Goal: Information Seeking & Learning: Check status

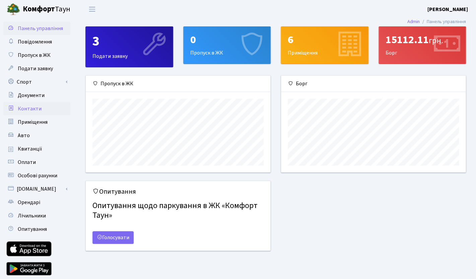
scroll to position [97, 184]
click at [25, 151] on span "Квитанції" at bounding box center [30, 148] width 24 height 7
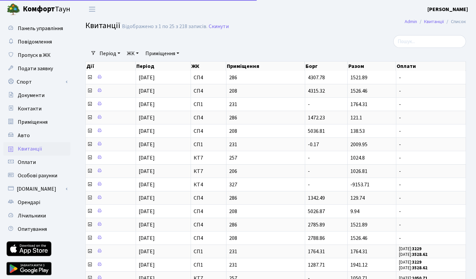
select select "25"
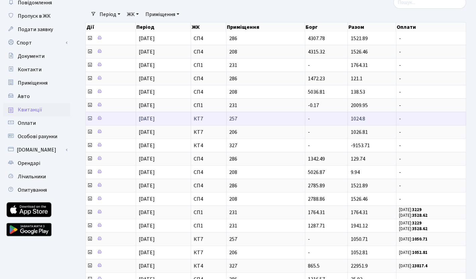
scroll to position [60, 0]
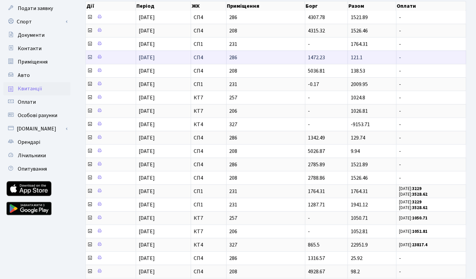
click at [88, 59] on icon at bounding box center [89, 57] width 5 height 5
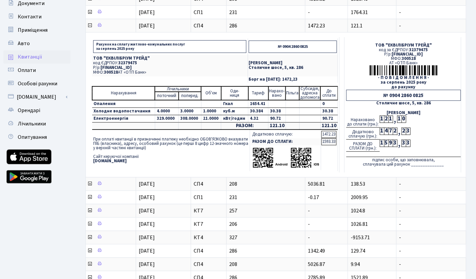
scroll to position [0, 0]
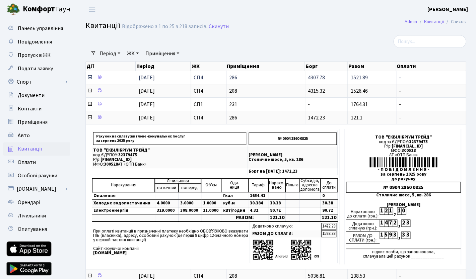
click at [90, 78] on icon at bounding box center [89, 77] width 5 height 5
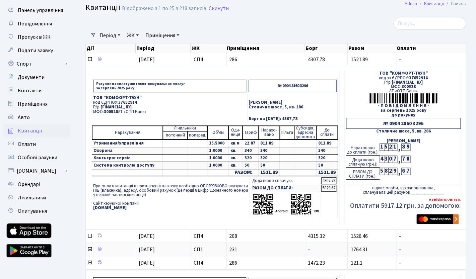
scroll to position [18, 0]
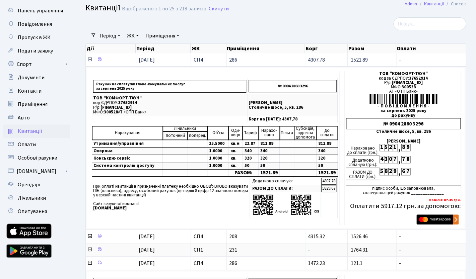
click at [90, 60] on icon at bounding box center [89, 59] width 5 height 5
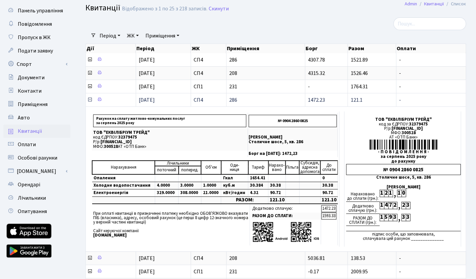
click at [89, 101] on icon at bounding box center [89, 99] width 5 height 5
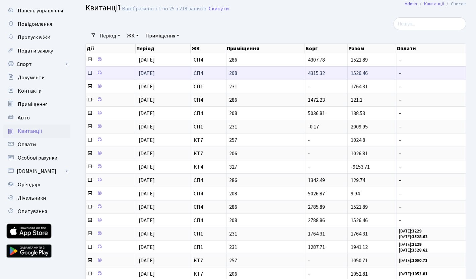
click at [89, 73] on icon at bounding box center [89, 72] width 5 height 5
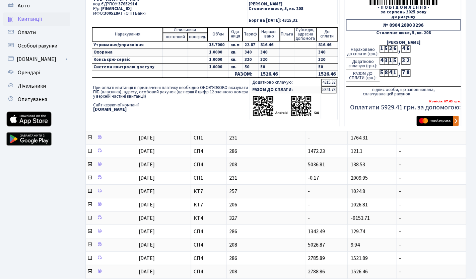
scroll to position [130, 0]
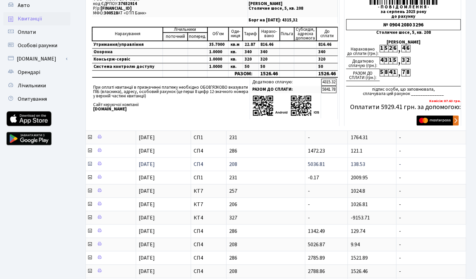
click at [90, 164] on icon at bounding box center [89, 163] width 5 height 5
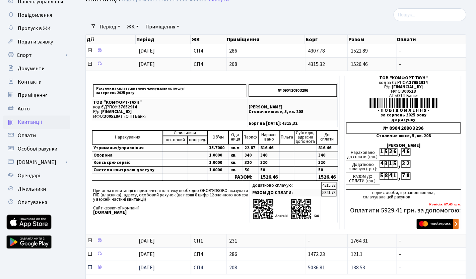
scroll to position [0, 0]
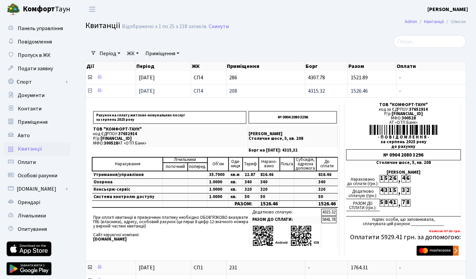
click at [89, 91] on icon at bounding box center [89, 90] width 5 height 5
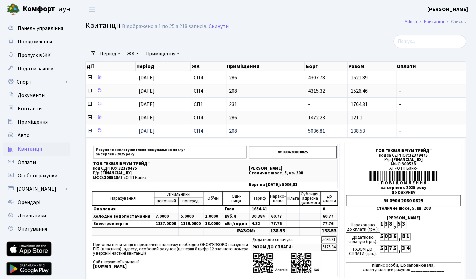
click at [90, 132] on icon at bounding box center [89, 130] width 5 height 5
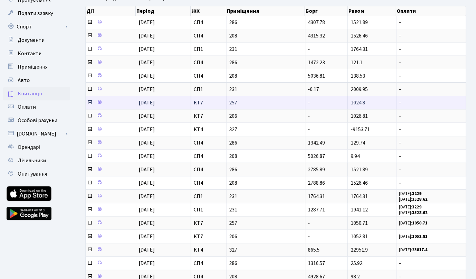
scroll to position [62, 0]
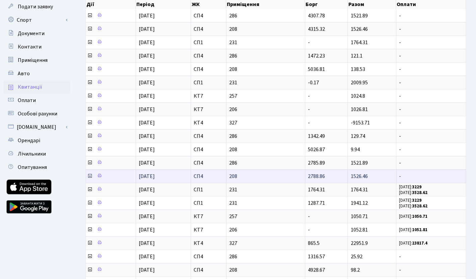
drag, startPoint x: 314, startPoint y: 164, endPoint x: 314, endPoint y: 172, distance: 8.4
click at [314, 166] on span "2785.89" at bounding box center [316, 162] width 17 height 7
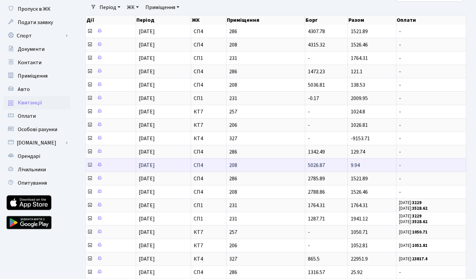
scroll to position [46, 0]
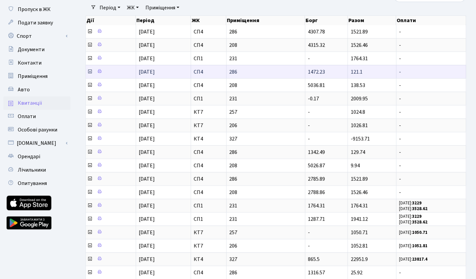
click at [90, 72] on icon at bounding box center [89, 71] width 5 height 5
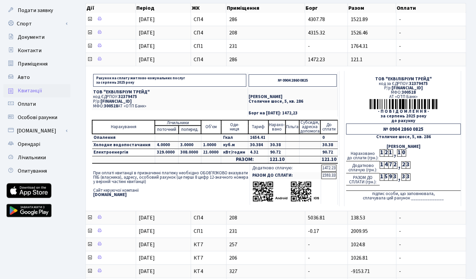
scroll to position [59, 0]
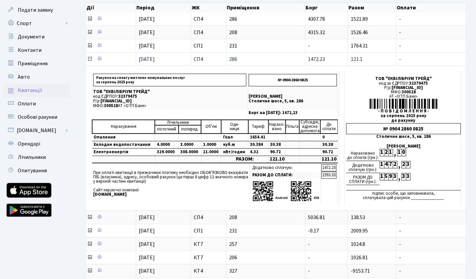
click at [90, 58] on icon at bounding box center [89, 58] width 5 height 5
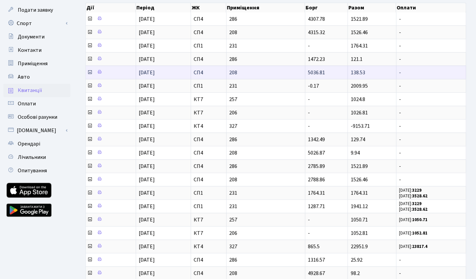
click at [90, 74] on icon at bounding box center [89, 72] width 5 height 5
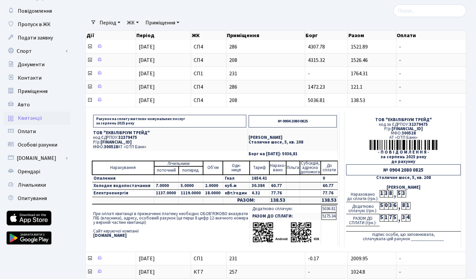
scroll to position [30, 0]
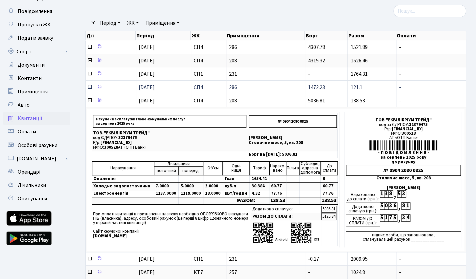
click at [89, 87] on icon at bounding box center [89, 86] width 5 height 5
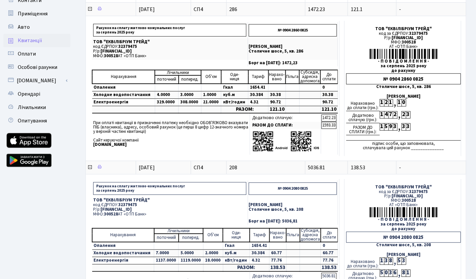
scroll to position [104, 0]
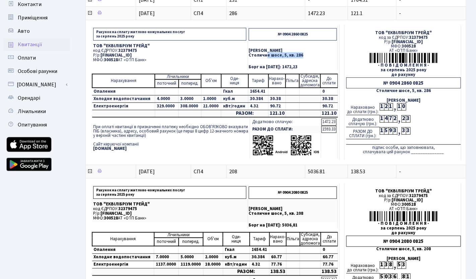
drag, startPoint x: 247, startPoint y: 56, endPoint x: 288, endPoint y: 56, distance: 40.5
click at [288, 56] on p "Столичне шосе, 5, кв. 286" at bounding box center [292, 55] width 88 height 4
drag, startPoint x: 323, startPoint y: 130, endPoint x: 334, endPoint y: 128, distance: 11.5
click at [334, 128] on td "1593.33" at bounding box center [328, 129] width 15 height 7
drag, startPoint x: 322, startPoint y: 128, endPoint x: 336, endPoint y: 128, distance: 14.1
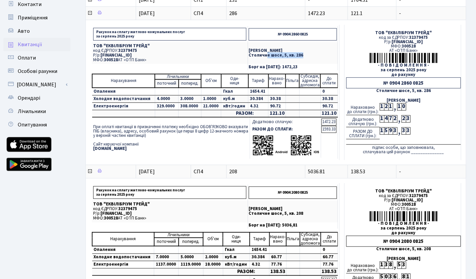
click at [336, 128] on td "1593.33" at bounding box center [328, 129] width 15 height 7
drag, startPoint x: 408, startPoint y: 131, endPoint x: 380, endPoint y: 131, distance: 28.8
click at [380, 131] on div "РАЗОМ ДО СПЛАТИ (грн.): 1 5 9 3 , 3 3" at bounding box center [403, 133] width 114 height 12
click at [428, 129] on div "РАЗОМ ДО СПЛАТИ (грн.): 1 5 9 3 , 3 3" at bounding box center [403, 133] width 114 height 12
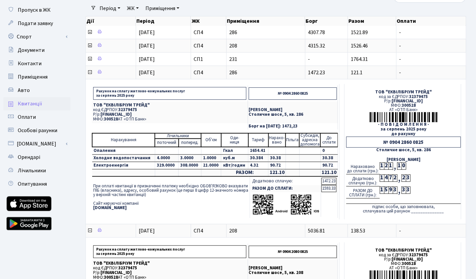
scroll to position [0, 0]
